Goal: Task Accomplishment & Management: Use online tool/utility

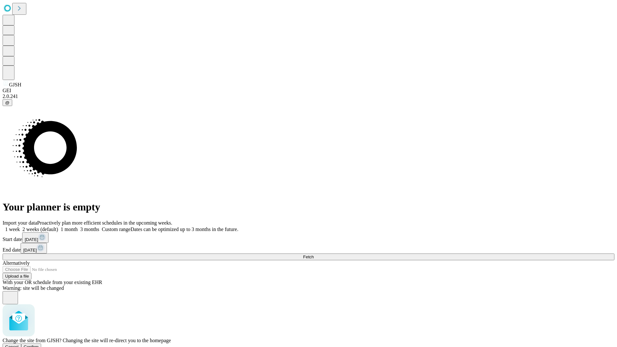
click at [39, 344] on span "Confirm" at bounding box center [31, 346] width 15 height 5
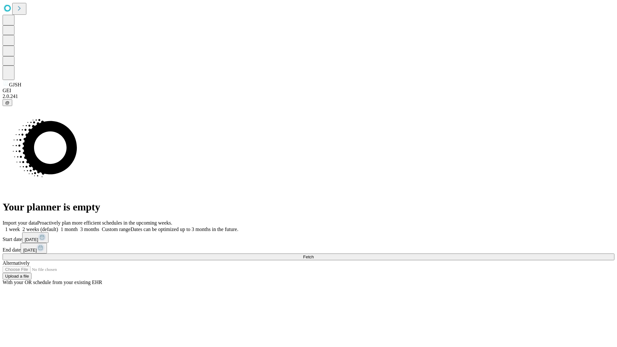
click at [20, 227] on label "1 week" at bounding box center [11, 229] width 17 height 5
click at [314, 255] on span "Fetch" at bounding box center [308, 257] width 11 height 5
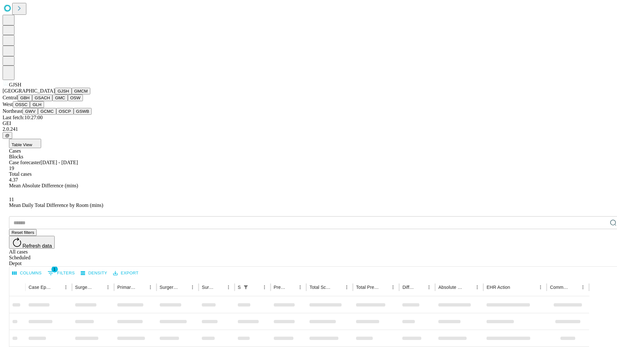
click at [72, 94] on button "GMCM" at bounding box center [81, 91] width 19 height 7
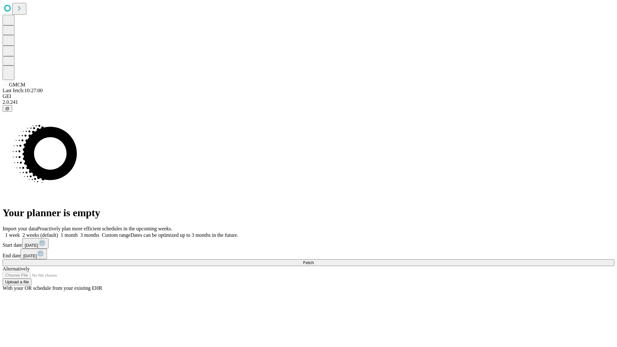
click at [20, 232] on label "1 week" at bounding box center [11, 234] width 17 height 5
click at [314, 260] on span "Fetch" at bounding box center [308, 262] width 11 height 5
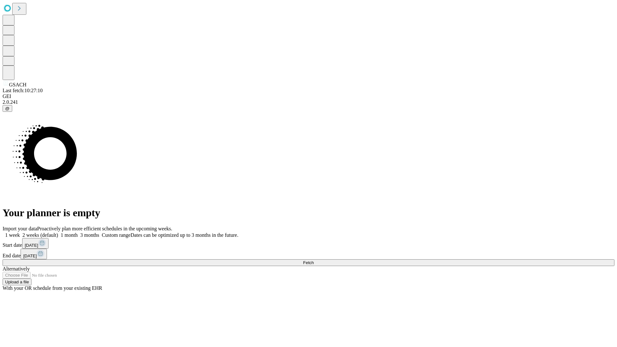
click at [20, 232] on label "1 week" at bounding box center [11, 234] width 17 height 5
click at [314, 260] on span "Fetch" at bounding box center [308, 262] width 11 height 5
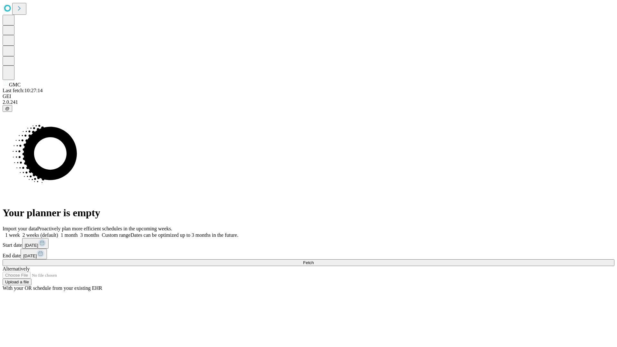
click at [20, 232] on label "1 week" at bounding box center [11, 234] width 17 height 5
click at [314, 260] on span "Fetch" at bounding box center [308, 262] width 11 height 5
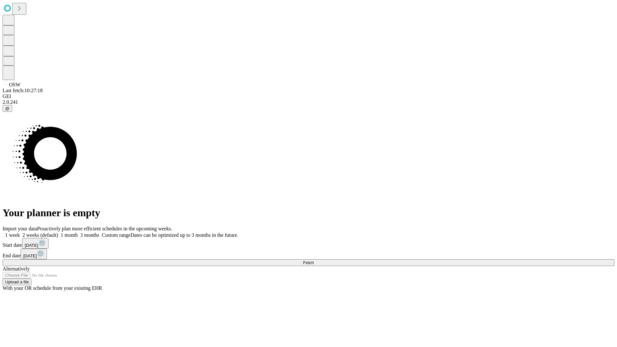
click at [20, 232] on label "1 week" at bounding box center [11, 234] width 17 height 5
click at [314, 260] on span "Fetch" at bounding box center [308, 262] width 11 height 5
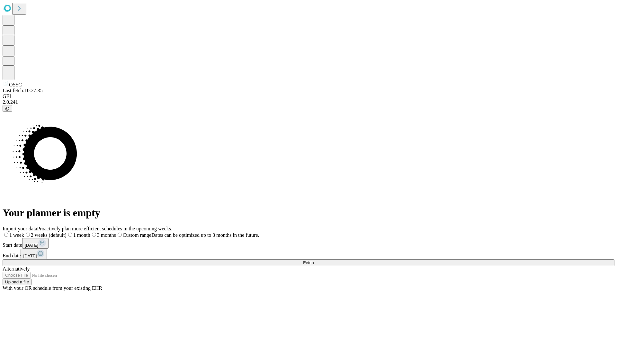
click at [24, 232] on label "1 week" at bounding box center [14, 234] width 22 height 5
click at [314, 260] on span "Fetch" at bounding box center [308, 262] width 11 height 5
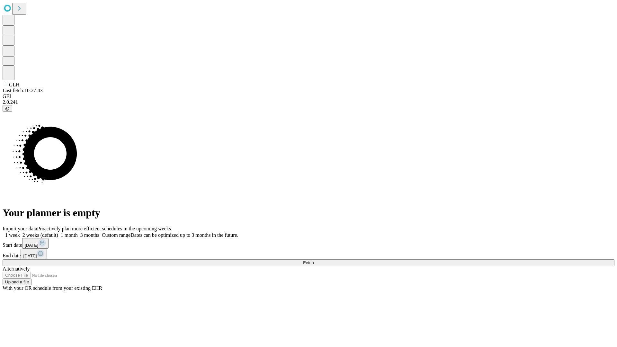
click at [20, 232] on label "1 week" at bounding box center [11, 234] width 17 height 5
click at [314, 260] on span "Fetch" at bounding box center [308, 262] width 11 height 5
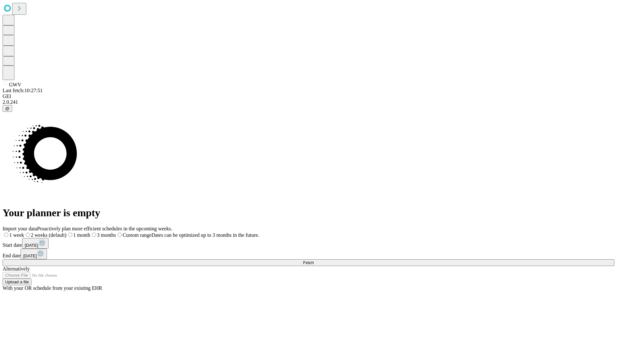
click at [24, 232] on label "1 week" at bounding box center [14, 234] width 22 height 5
click at [314, 260] on span "Fetch" at bounding box center [308, 262] width 11 height 5
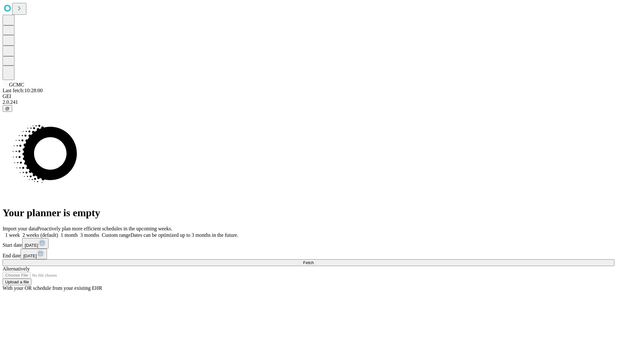
click at [20, 232] on label "1 week" at bounding box center [11, 234] width 17 height 5
click at [314, 260] on span "Fetch" at bounding box center [308, 262] width 11 height 5
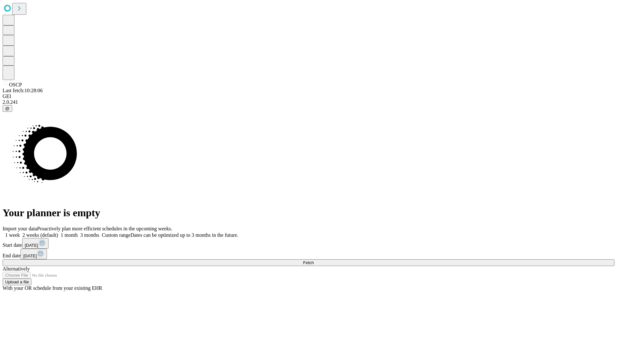
click at [20, 232] on label "1 week" at bounding box center [11, 234] width 17 height 5
click at [314, 260] on span "Fetch" at bounding box center [308, 262] width 11 height 5
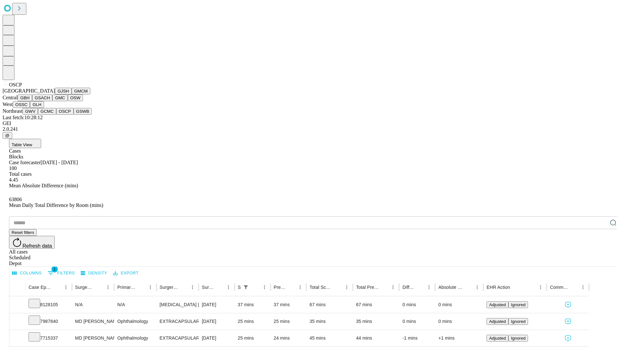
click at [74, 115] on button "GSWB" at bounding box center [83, 111] width 18 height 7
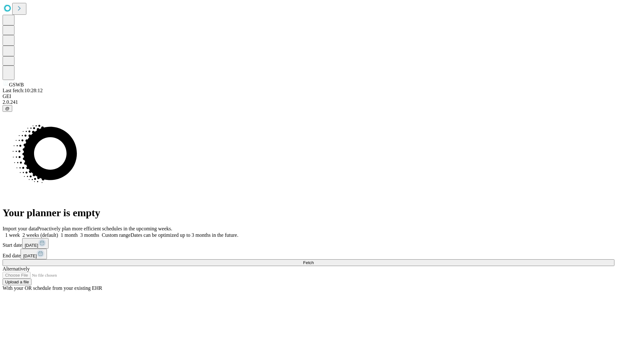
click at [20, 232] on label "1 week" at bounding box center [11, 234] width 17 height 5
click at [314, 260] on span "Fetch" at bounding box center [308, 262] width 11 height 5
